Goal: Task Accomplishment & Management: Use online tool/utility

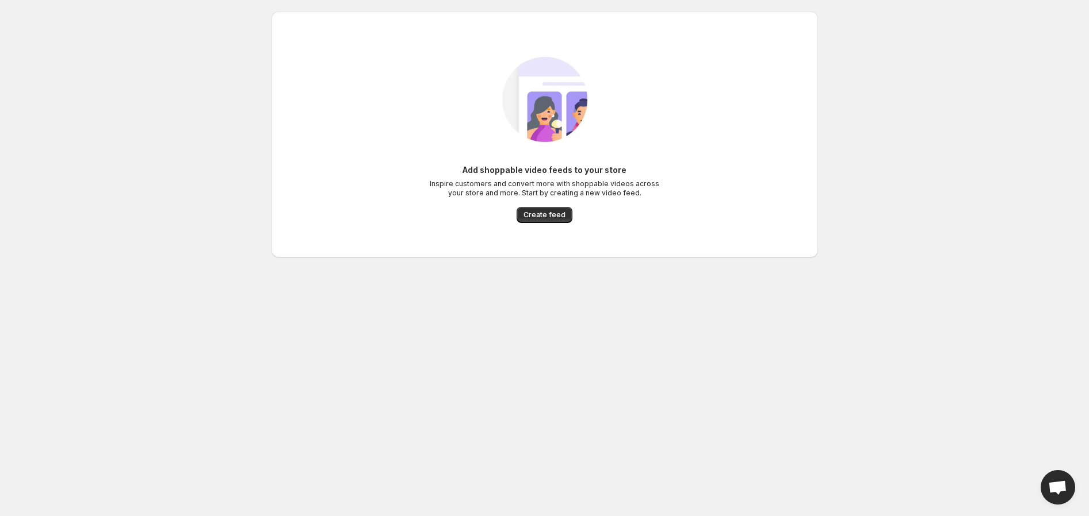
click at [636, 369] on body "Home Feeds Videos Subscription Settings Add shoppable video feeds to your store…" at bounding box center [544, 258] width 1089 height 516
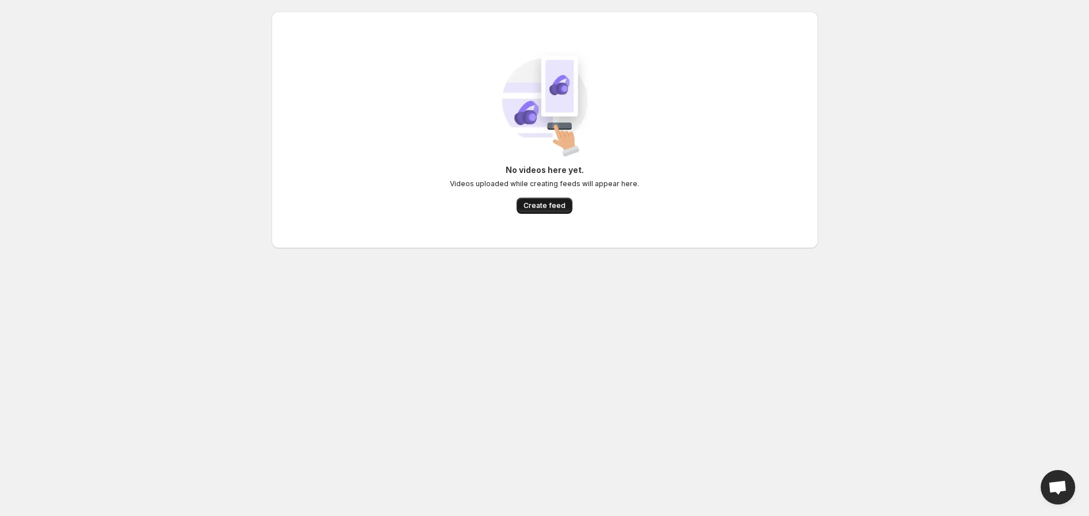
click at [545, 206] on span "Create feed" at bounding box center [544, 205] width 42 height 9
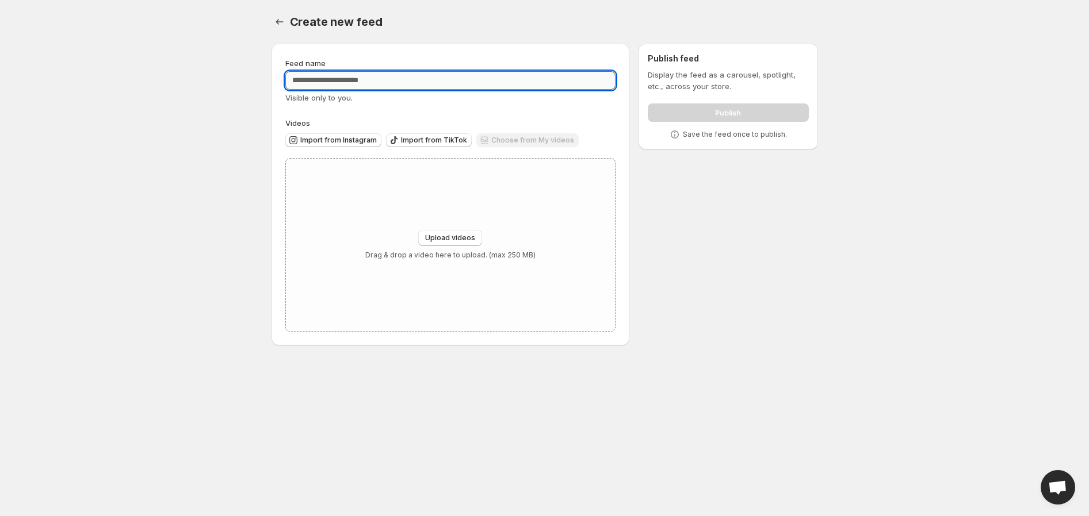
click at [355, 79] on input "Feed name" at bounding box center [450, 80] width 331 height 18
click at [185, 261] on body "Home Feeds Videos Subscription Settings Create new feed. This page is ready Cre…" at bounding box center [544, 258] width 1089 height 516
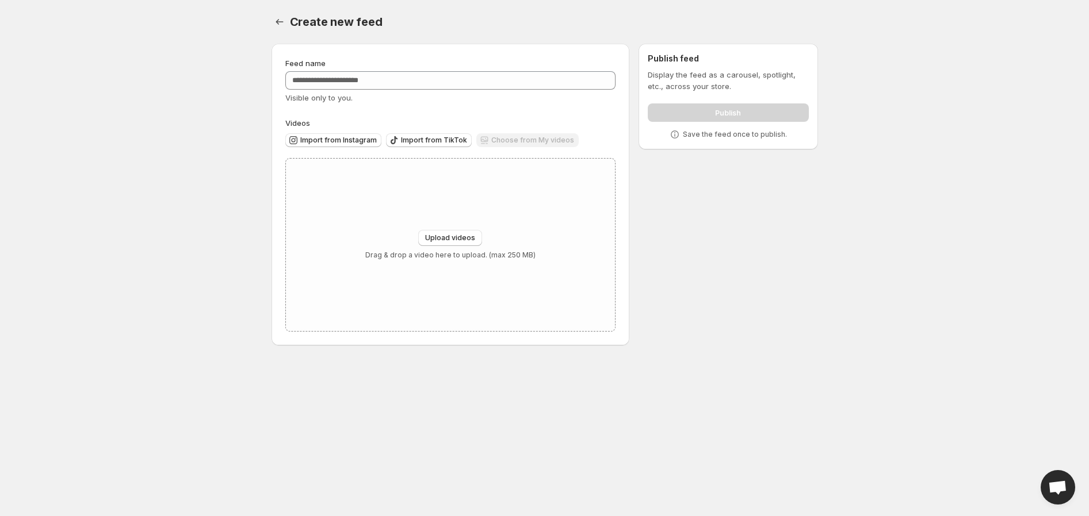
click at [179, 321] on body "Home Feeds Videos Subscription Settings Create new feed. This page is ready Cre…" at bounding box center [544, 258] width 1089 height 516
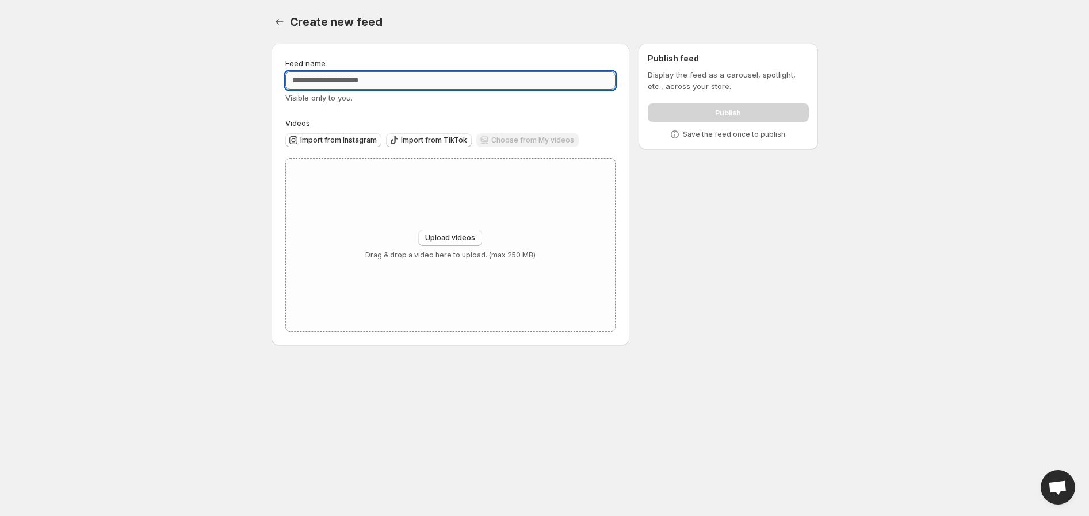
click at [355, 79] on input "Feed name" at bounding box center [450, 80] width 331 height 18
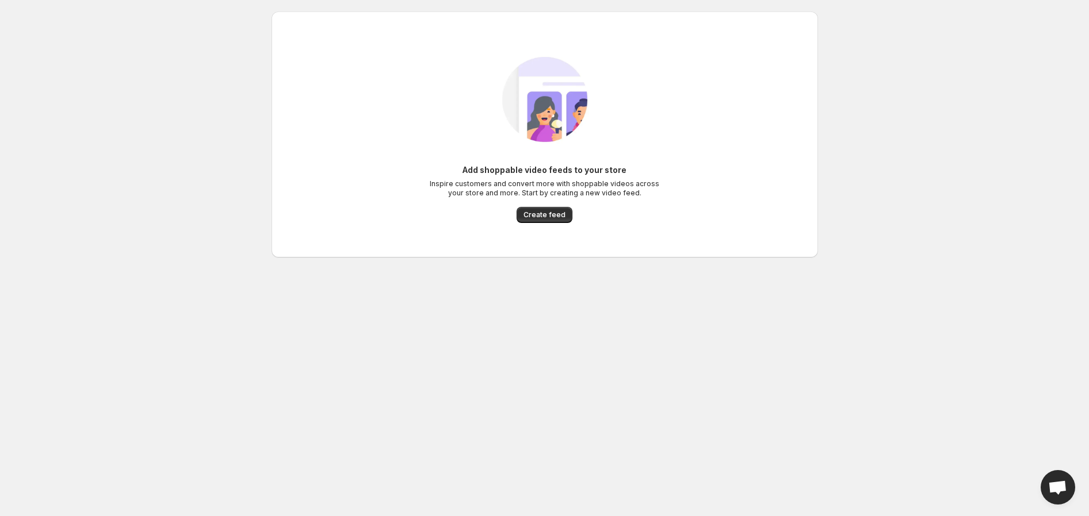
click at [303, 427] on body "Home Feeds Videos Subscription Settings Add shoppable video feeds to your store…" at bounding box center [544, 258] width 1089 height 516
